Goal: Information Seeking & Learning: Find specific fact

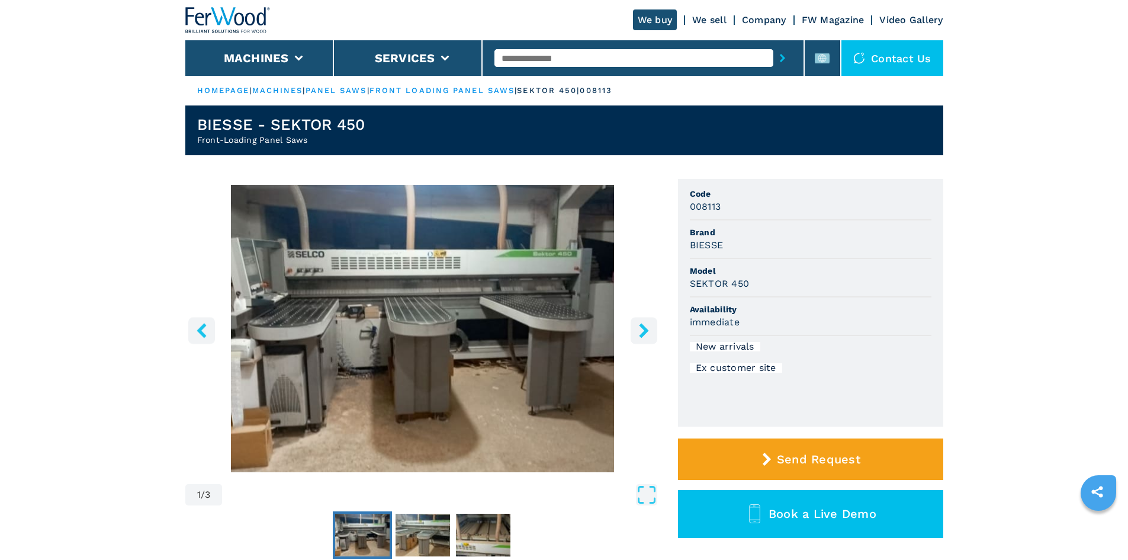
click at [571, 58] on input "text" at bounding box center [633, 58] width 279 height 18
click at [582, 46] on div at bounding box center [642, 57] width 297 height 27
click at [582, 56] on input "text" at bounding box center [633, 58] width 279 height 18
paste input "******"
type input "******"
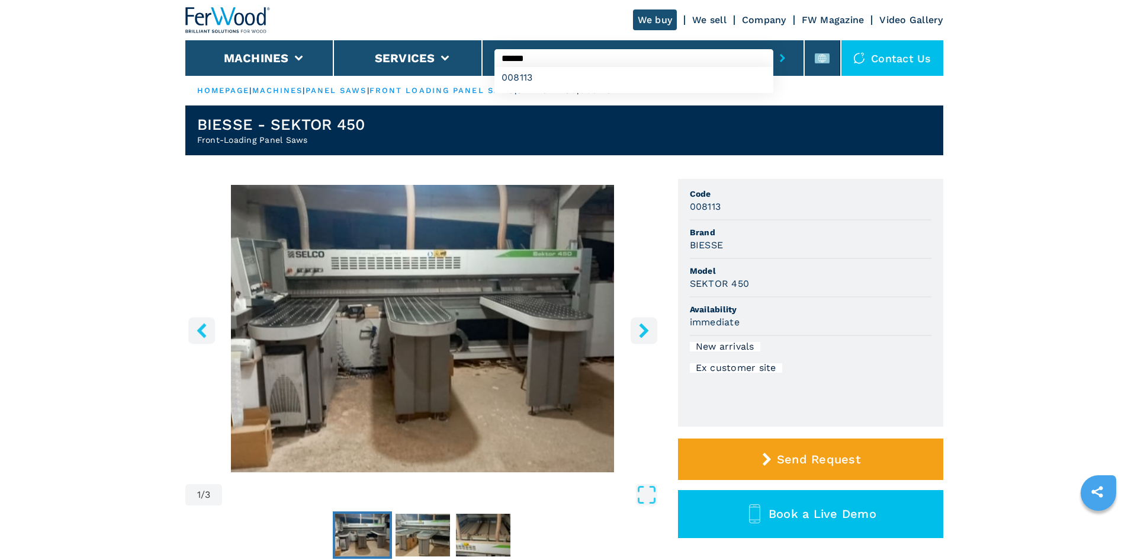
click at [780, 59] on icon "submit-button" at bounding box center [782, 58] width 5 height 8
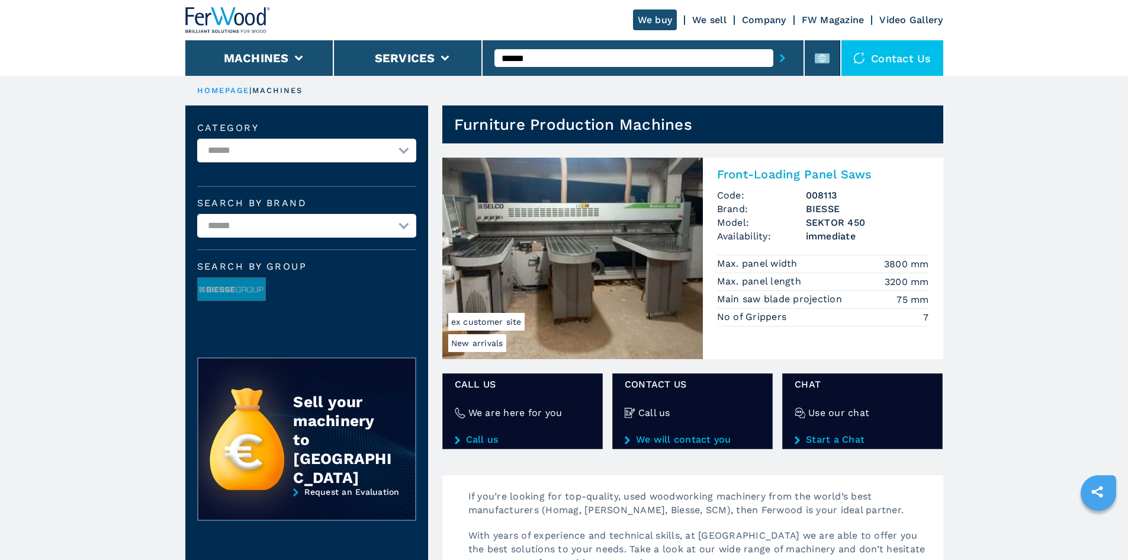
click at [779, 173] on h2 "Front-Loading Panel Saws" at bounding box center [823, 174] width 212 height 14
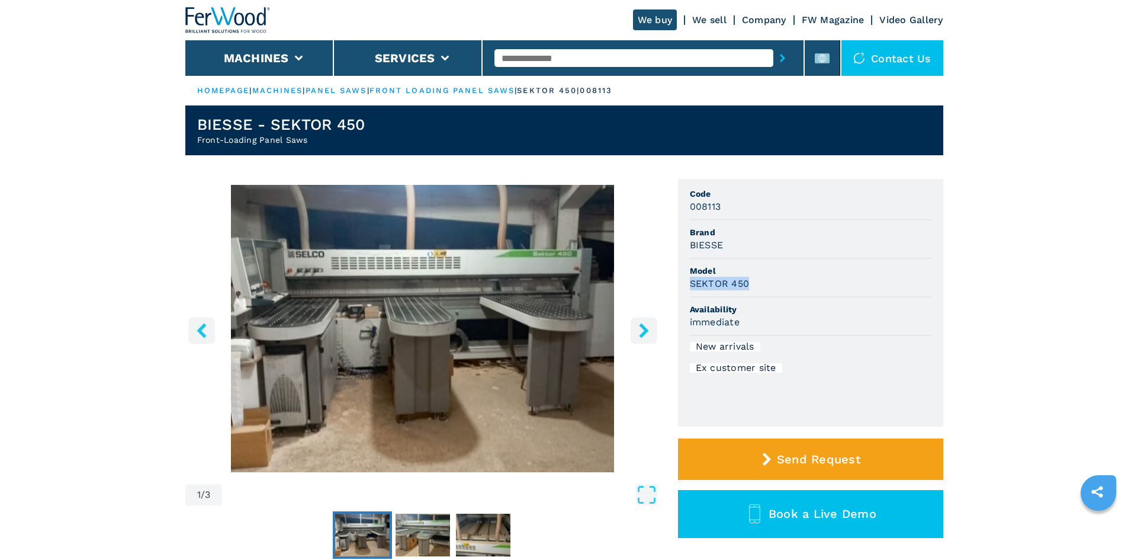
drag, startPoint x: 747, startPoint y: 283, endPoint x: 686, endPoint y: 280, distance: 61.7
click at [686, 280] on ul "Code 008113 Brand BIESSE Model SEKTOR 450 Availability immediate New arrivals E…" at bounding box center [810, 303] width 265 height 248
copy h3 "SEKTOR 450"
click at [783, 269] on span "Model" at bounding box center [811, 271] width 242 height 12
drag, startPoint x: 720, startPoint y: 205, endPoint x: 690, endPoint y: 201, distance: 29.9
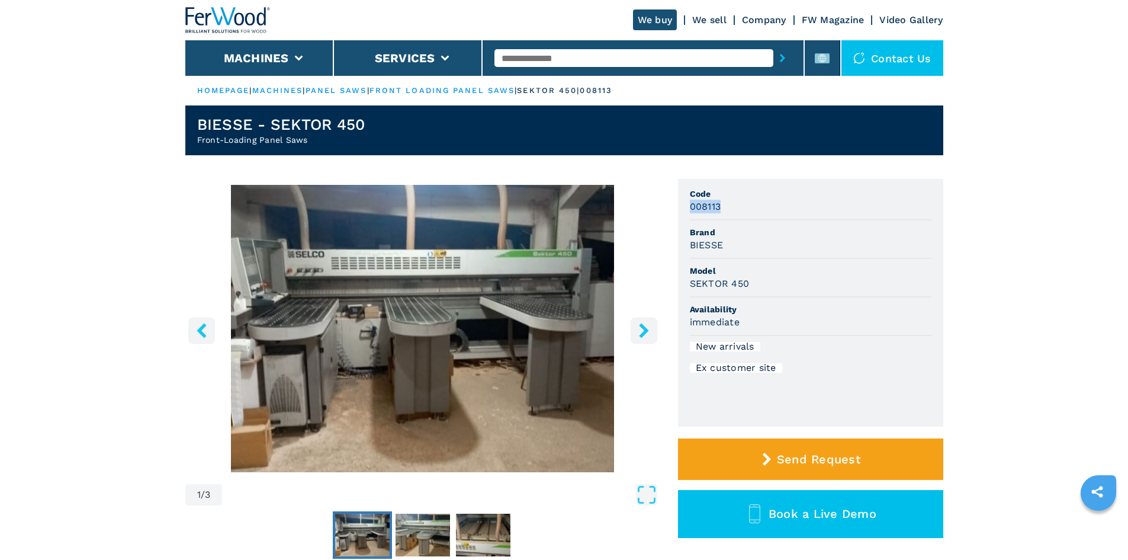
click at [690, 201] on h3 "008113" at bounding box center [705, 207] width 31 height 14
copy h3 "008113"
click at [749, 197] on span "Code" at bounding box center [811, 194] width 242 height 12
paste input "******"
type input "******"
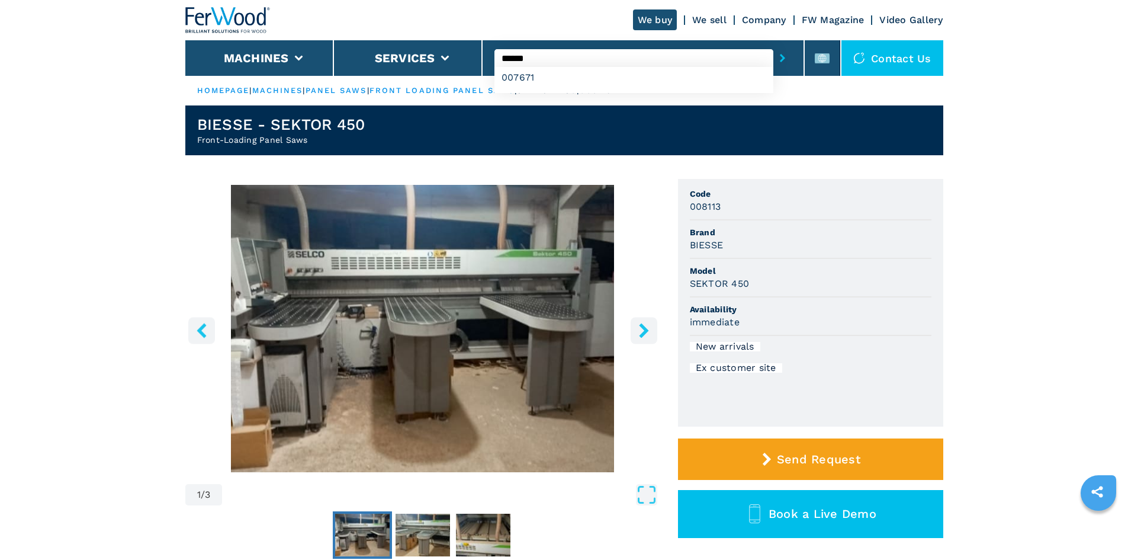
click at [785, 59] on button "submit-button" at bounding box center [782, 57] width 18 height 27
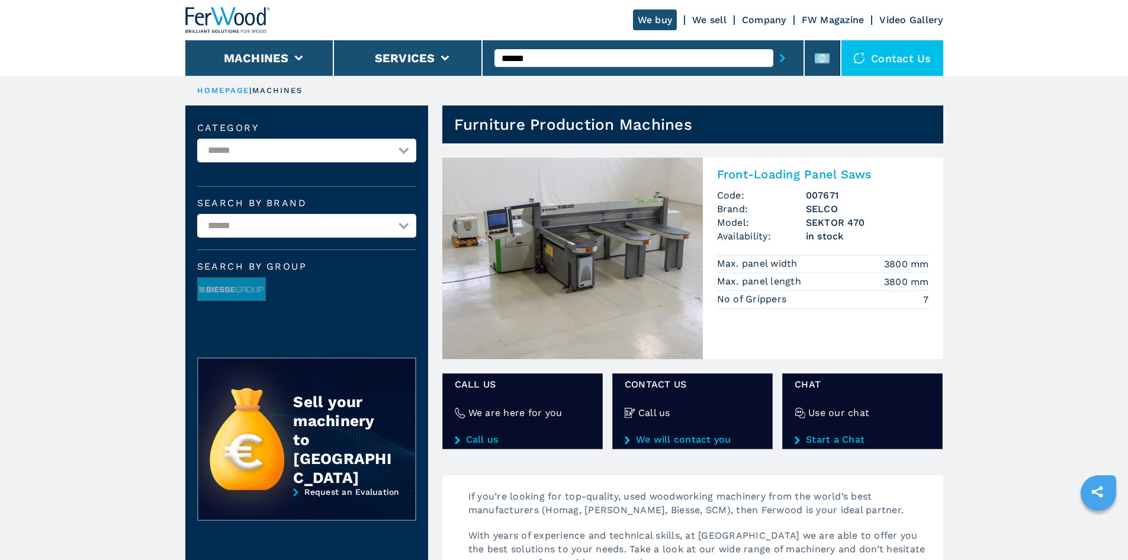
click at [789, 172] on h2 "Front-Loading Panel Saws" at bounding box center [823, 174] width 212 height 14
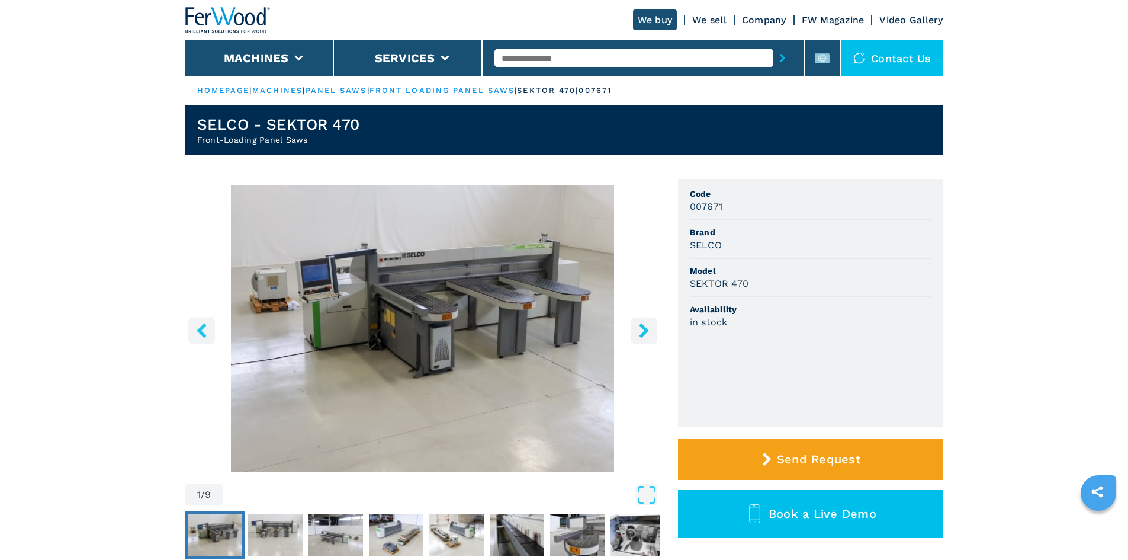
click at [701, 207] on h3 "007671" at bounding box center [706, 207] width 33 height 14
copy h3 "007671"
click at [739, 203] on div "007671" at bounding box center [811, 207] width 242 height 14
